Goal: Information Seeking & Learning: Understand process/instructions

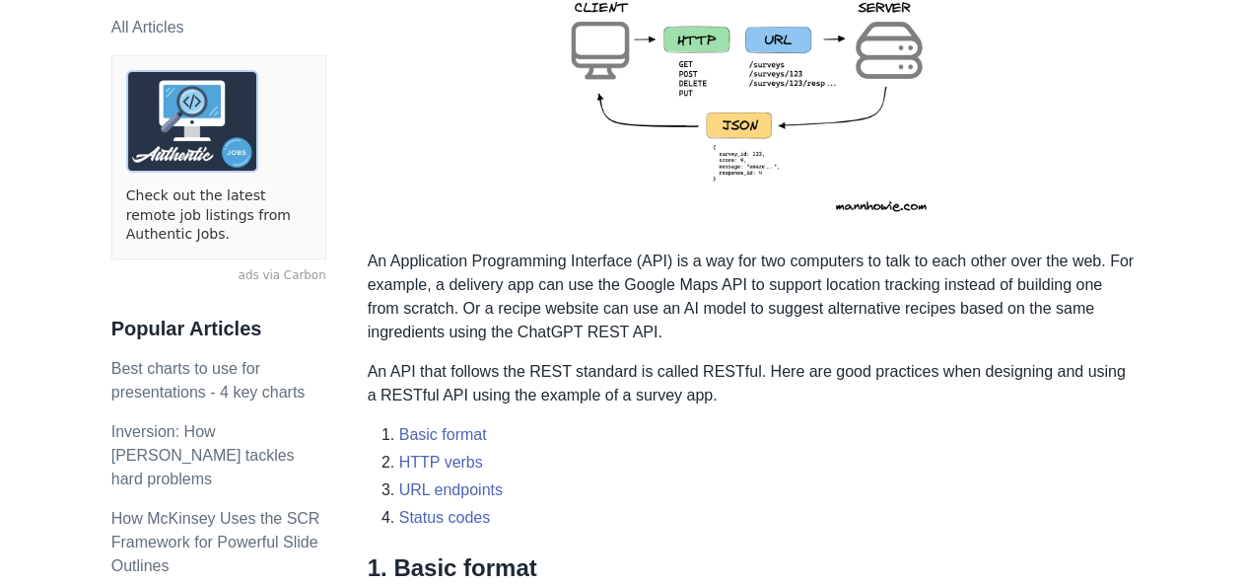
scroll to position [452, 0]
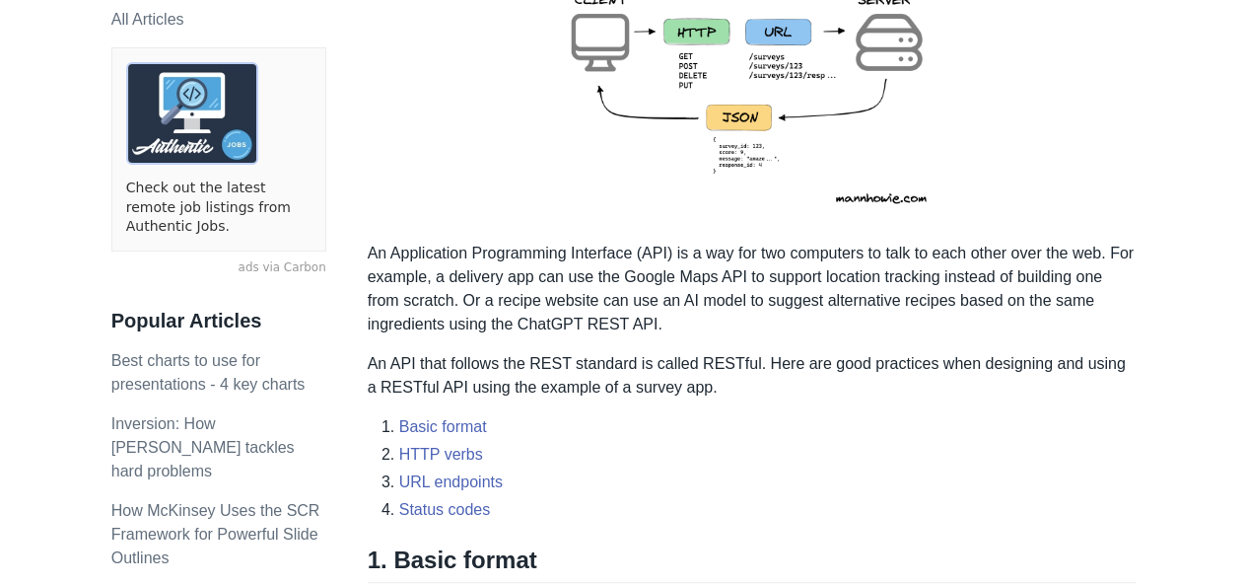
click at [863, 306] on p "An Application Programming Interface (API) is a way for two computers to talk t…" at bounding box center [752, 289] width 769 height 95
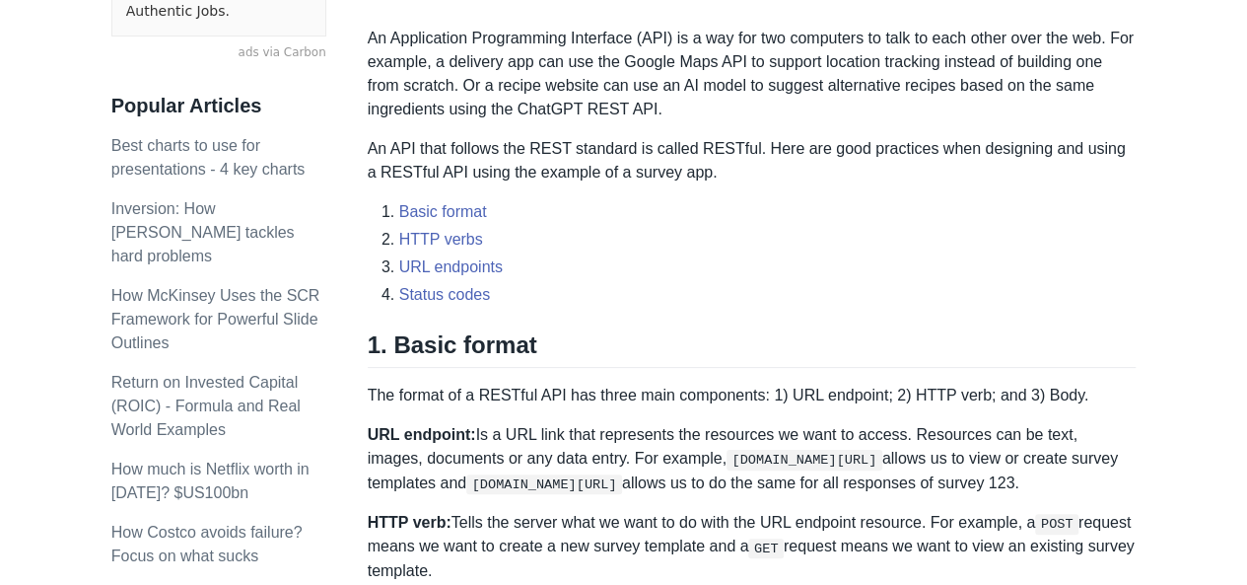
scroll to position [674, 0]
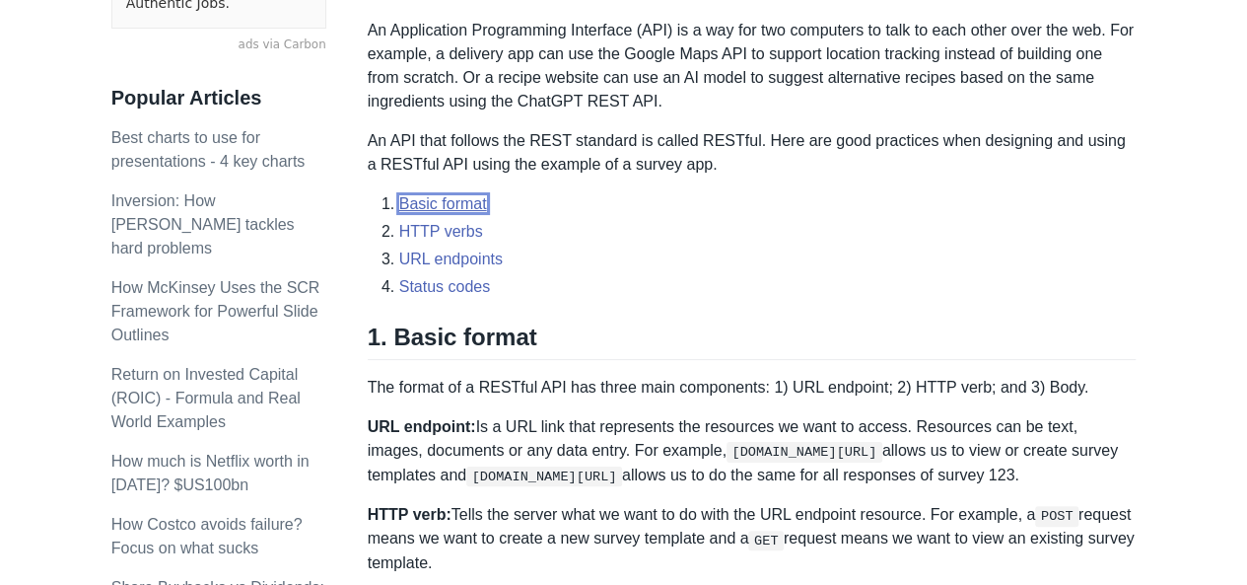
click at [465, 210] on link "Basic format" at bounding box center [443, 203] width 88 height 17
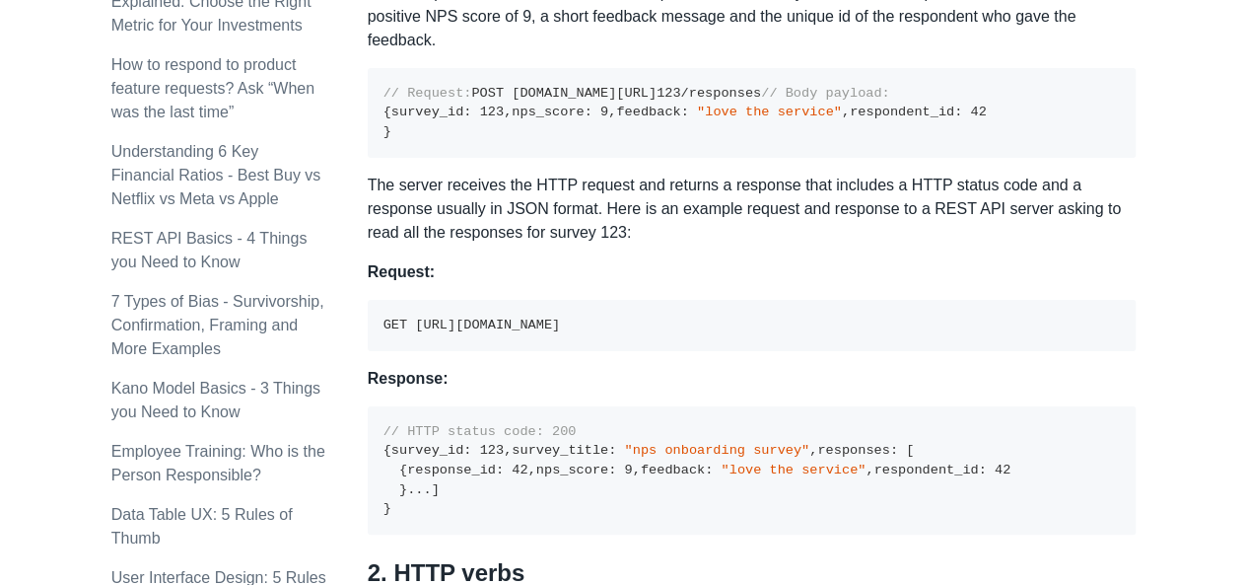
scroll to position [1323, 0]
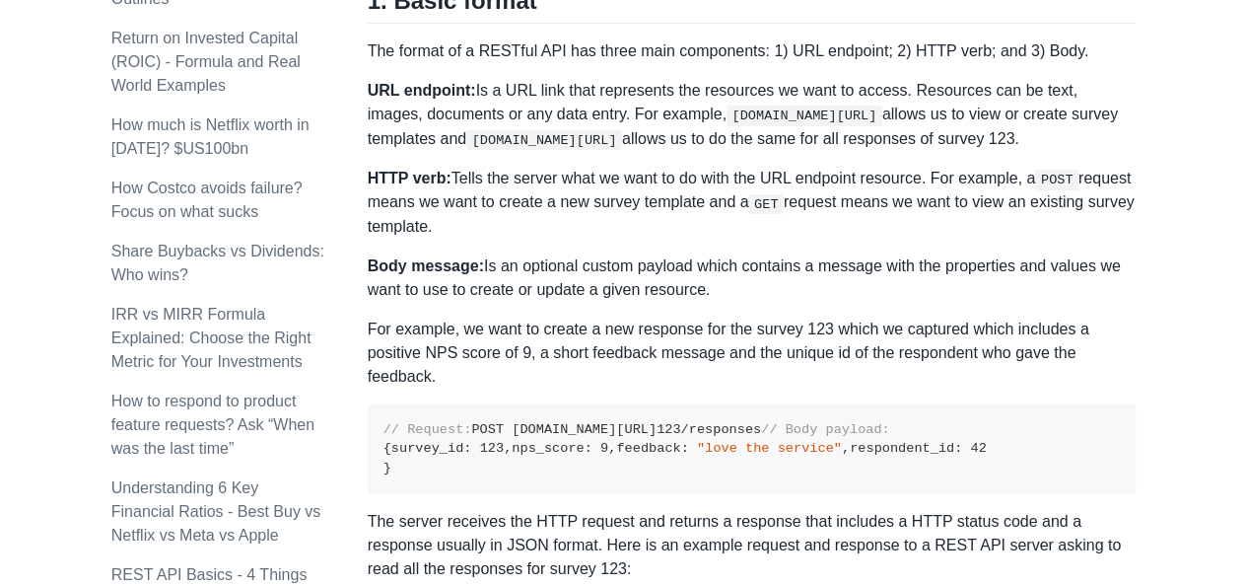
scroll to position [1013, 0]
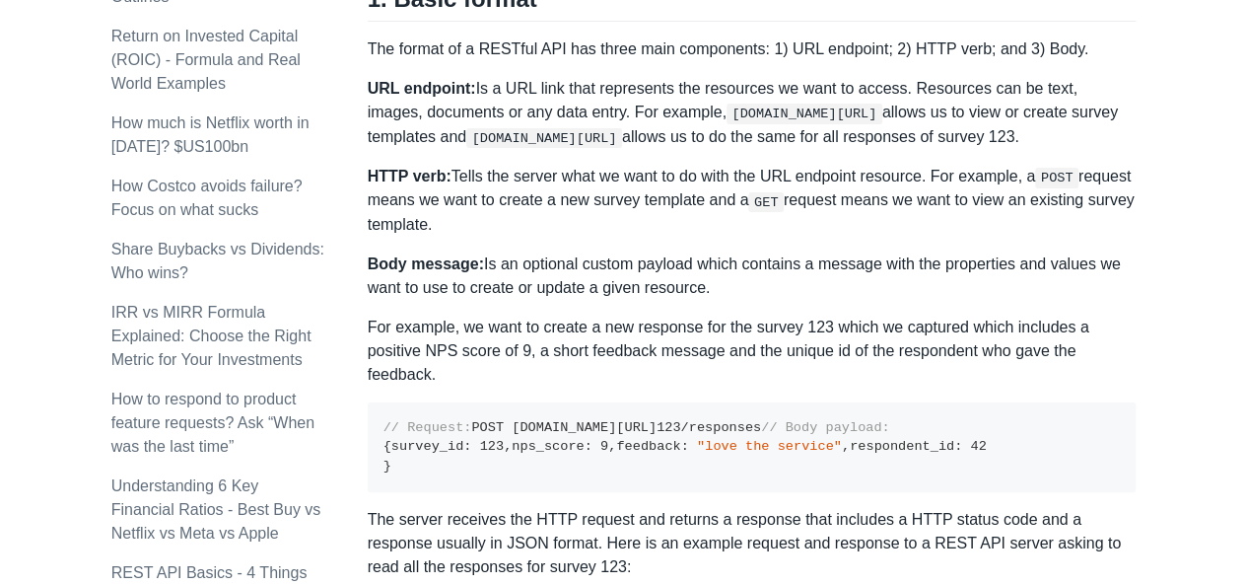
click at [911, 434] on pre "// Request: POST [DOMAIN_NAME][URL] 123 /responses // Body payload: { survey_id…" at bounding box center [752, 447] width 769 height 90
click at [595, 204] on p "HTTP verb: Tells the server what we want to do with the URL endpoint resource. …" at bounding box center [752, 201] width 769 height 72
click at [581, 188] on p "HTTP verb: Tells the server what we want to do with the URL endpoint resource. …" at bounding box center [752, 201] width 769 height 72
click at [582, 195] on p "HTTP verb: Tells the server what we want to do with the URL endpoint resource. …" at bounding box center [752, 201] width 769 height 72
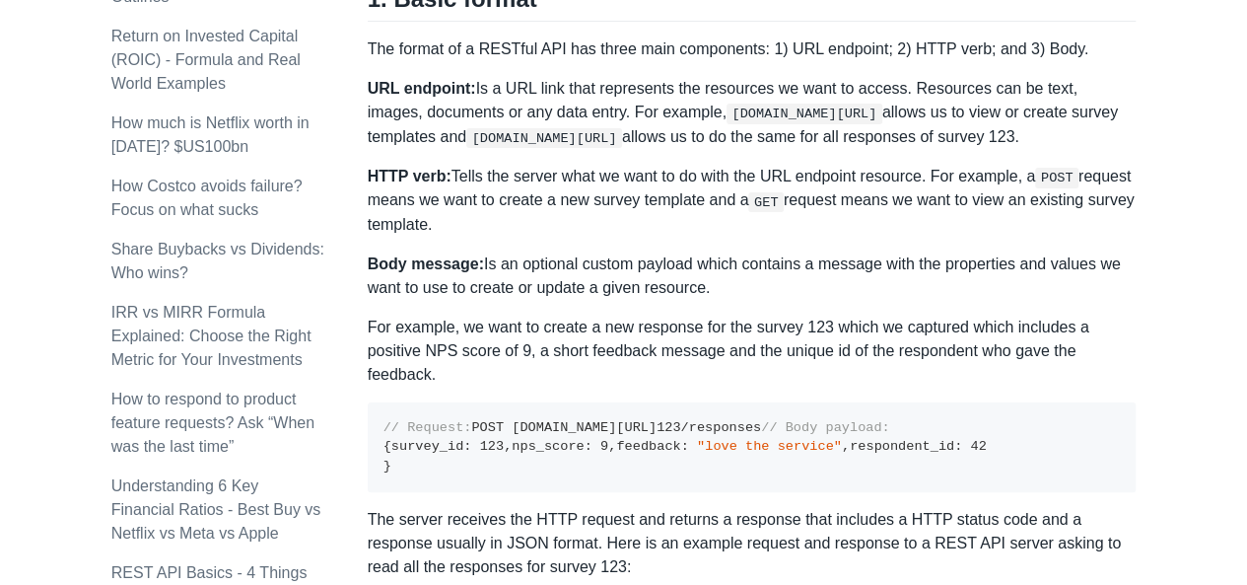
click at [625, 202] on p "HTTP verb: Tells the server what we want to do with the URL endpoint resource. …" at bounding box center [752, 201] width 769 height 72
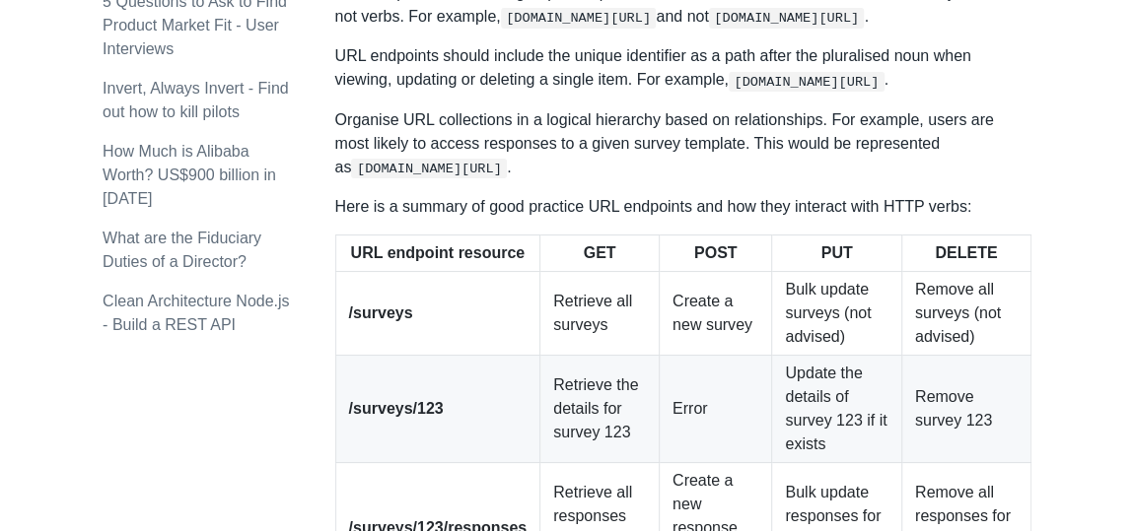
scroll to position [2718, 0]
